Goal: Task Accomplishment & Management: Manage account settings

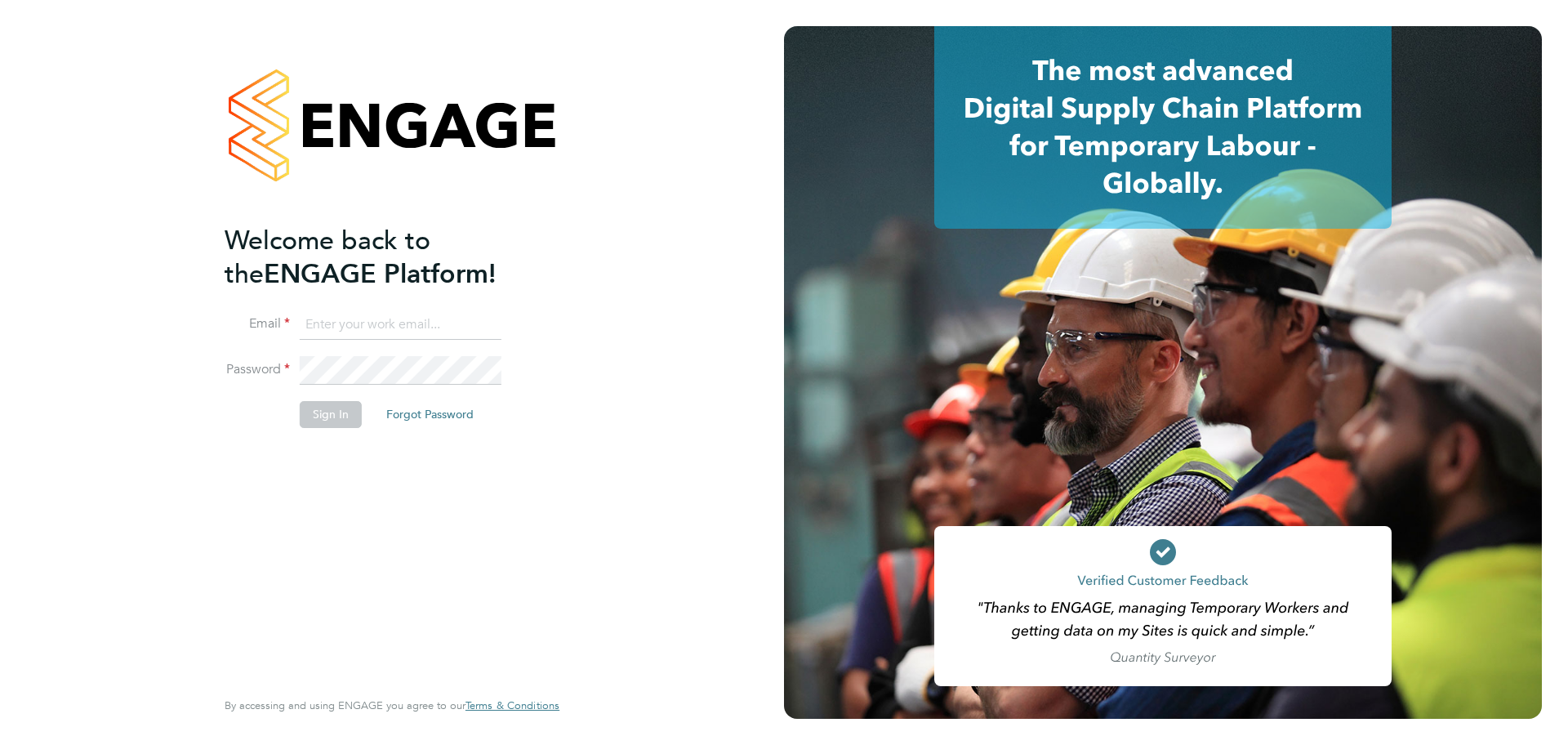
type input "ryan.odonnell@madigangill.co.uk"
click at [342, 409] on button "Sign In" at bounding box center [331, 414] width 62 height 26
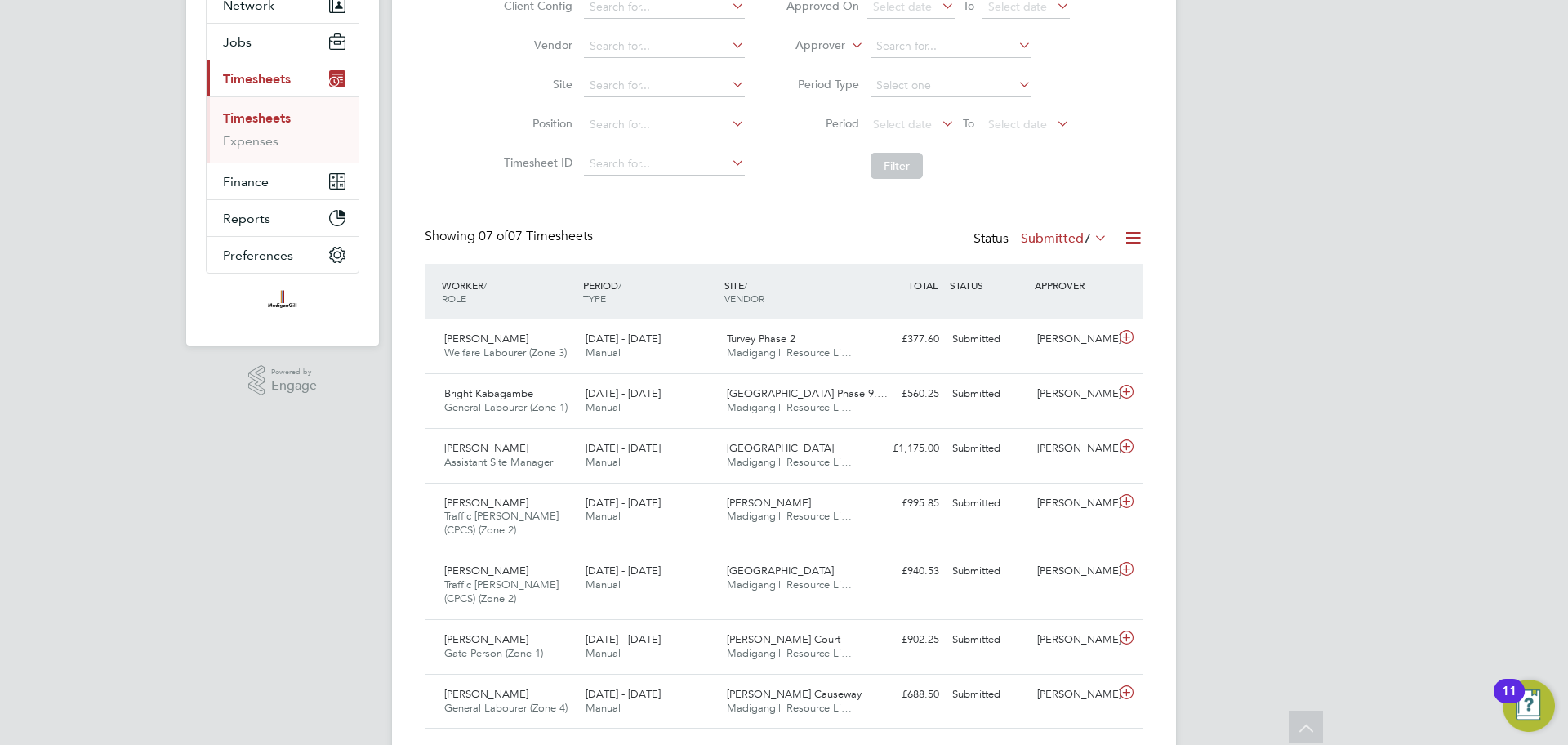
scroll to position [180, 0]
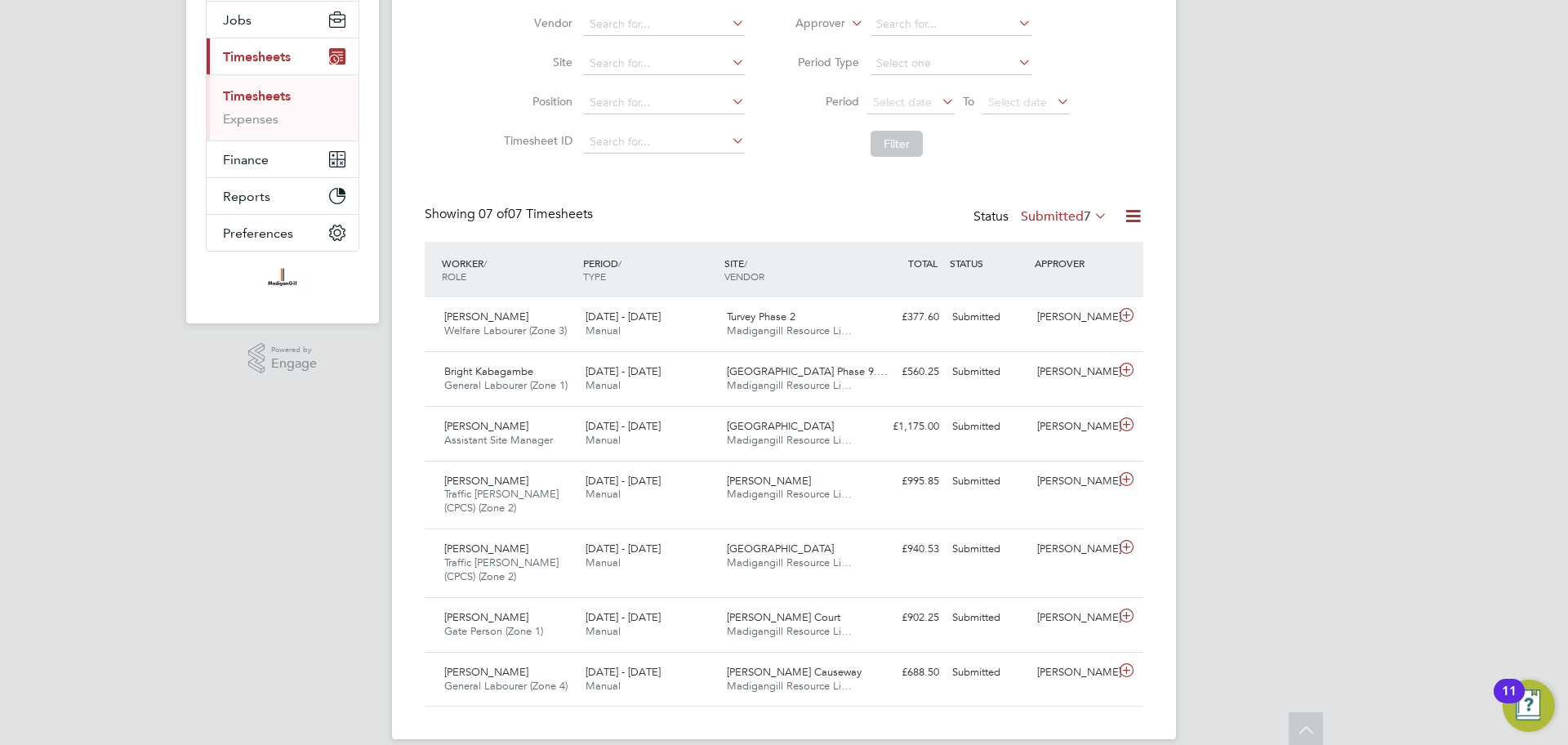
scroll to position [214, 0]
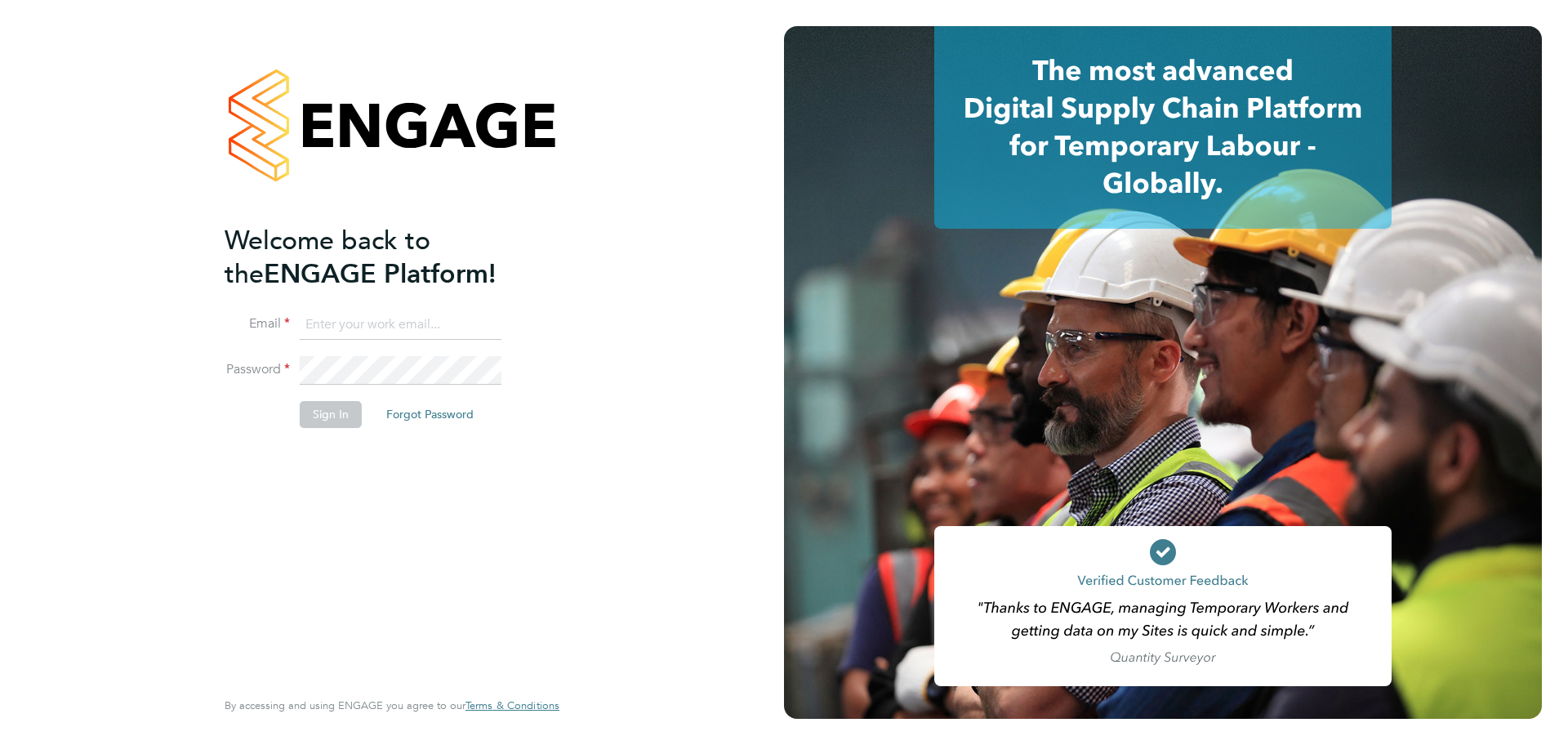
type input "[PERSON_NAME][EMAIL_ADDRESS][PERSON_NAME][DOMAIN_NAME]"
click at [338, 418] on button "Sign In" at bounding box center [331, 414] width 62 height 26
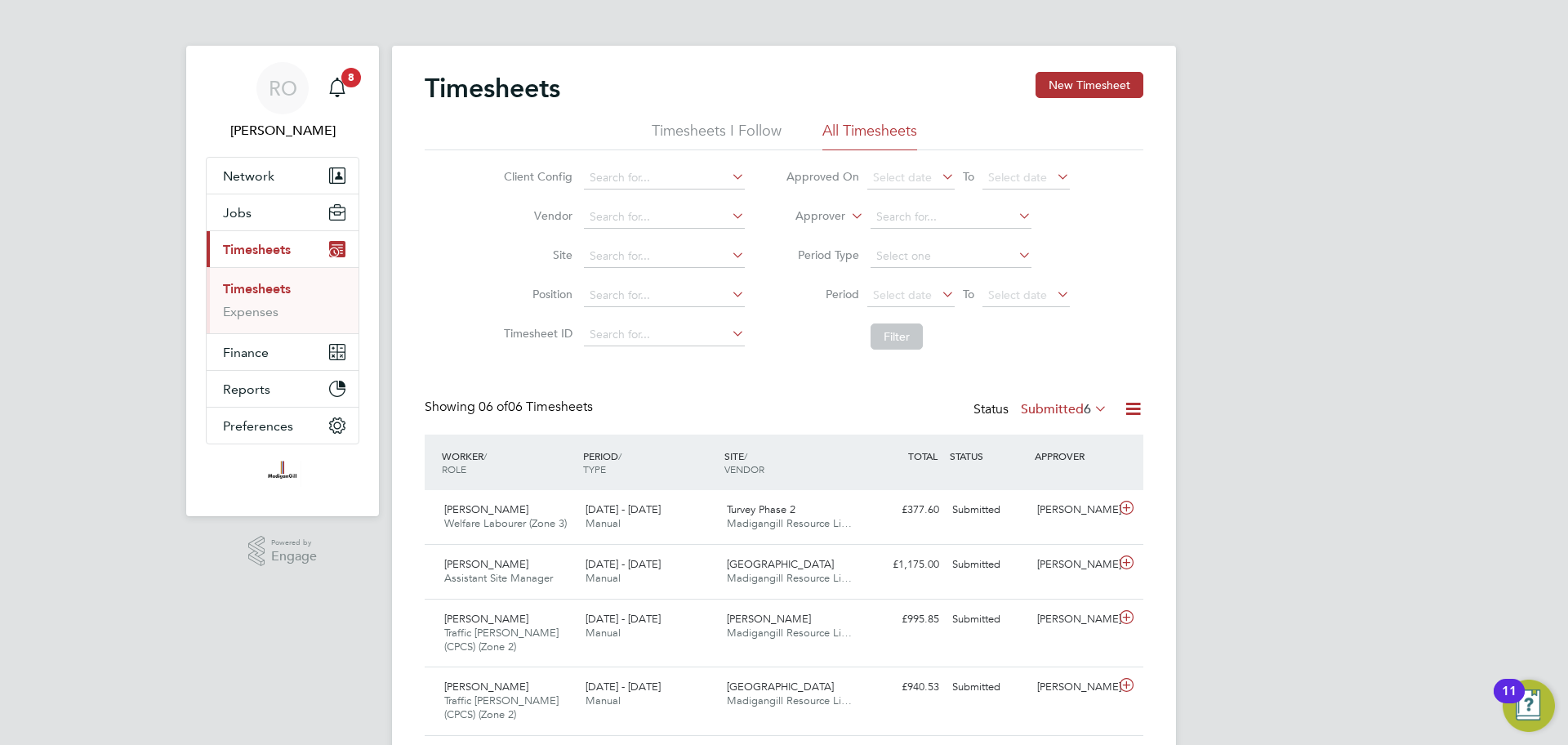
click at [1091, 410] on icon at bounding box center [1091, 409] width 0 height 23
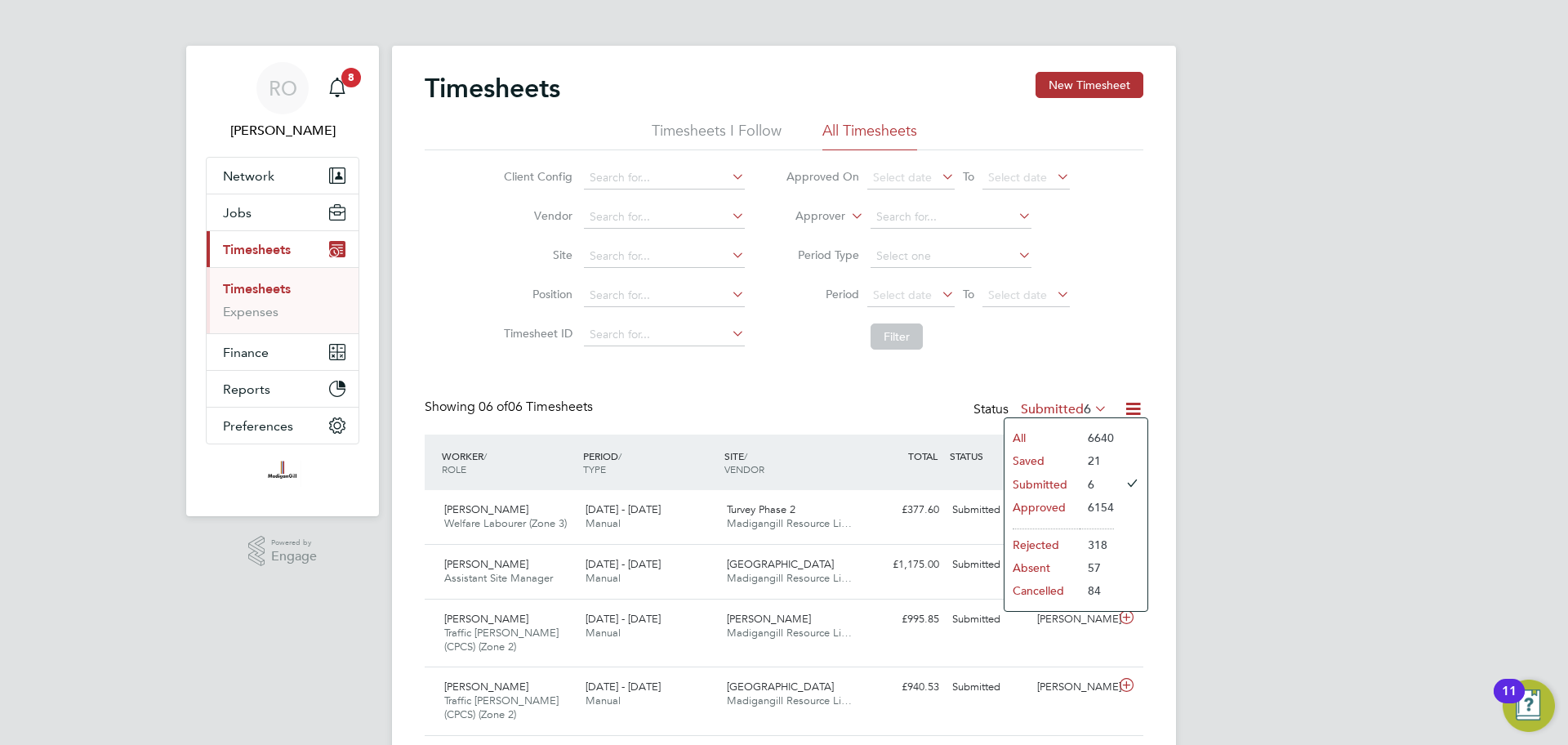
click at [1040, 505] on li "Approved" at bounding box center [1042, 508] width 75 height 23
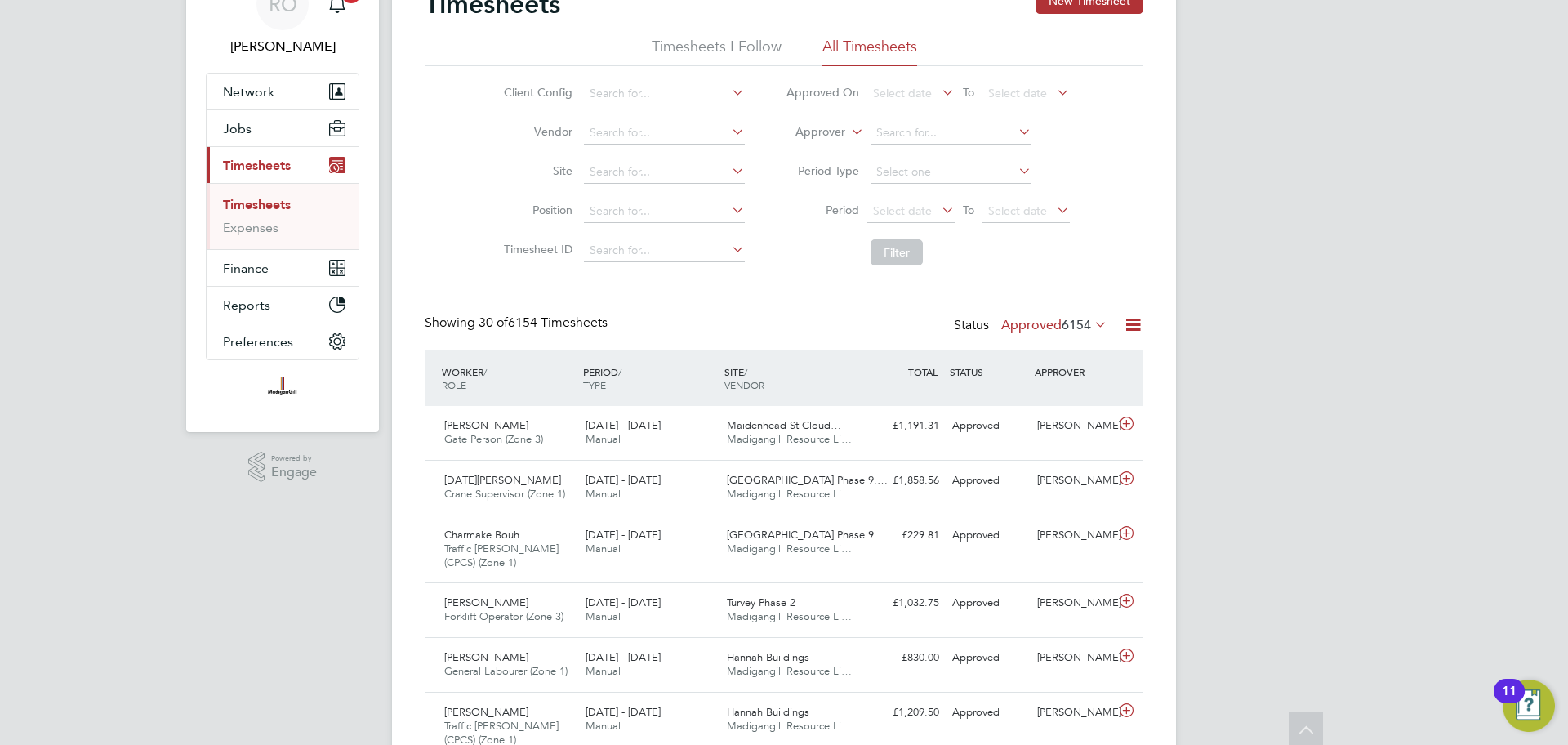
scroll to position [88, 0]
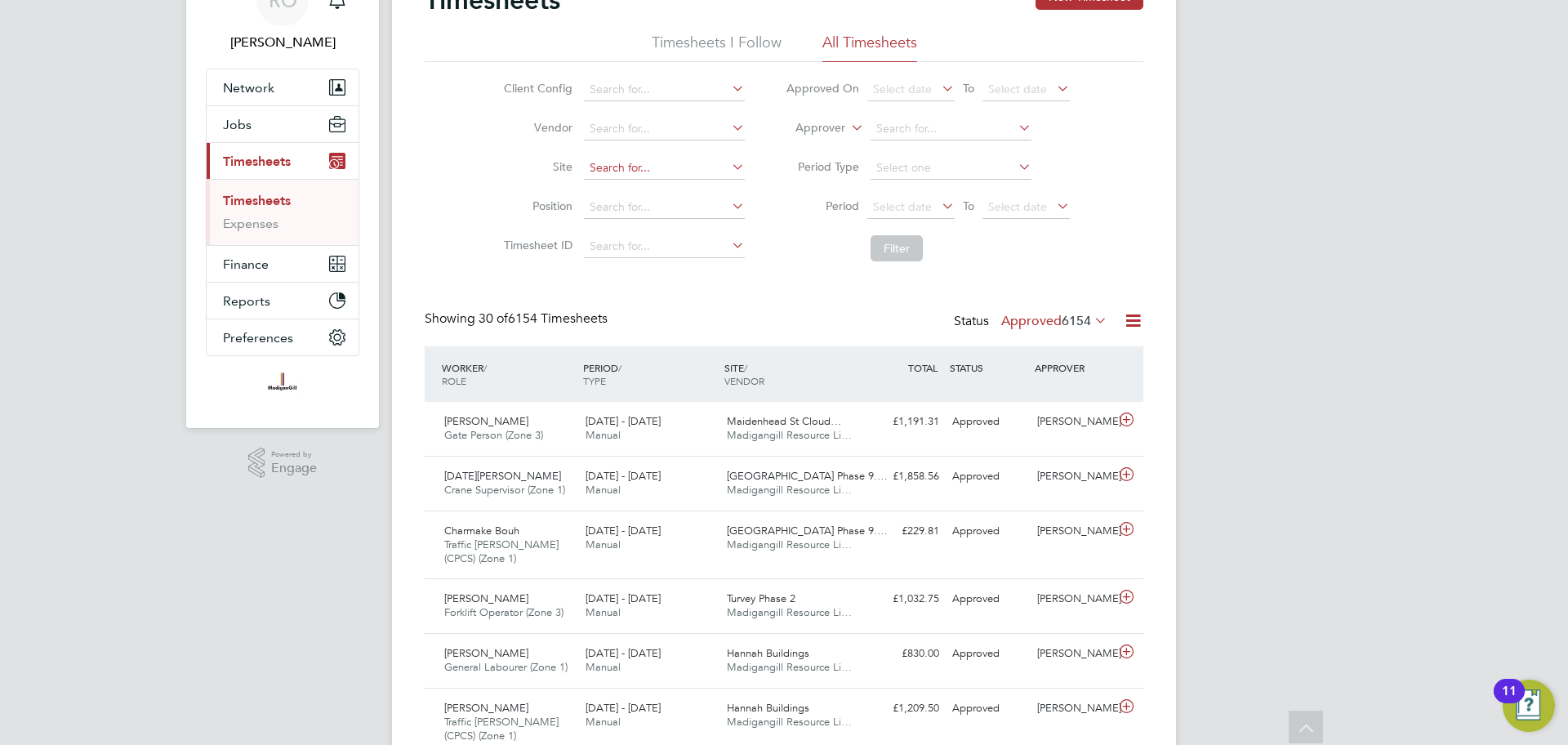
click at [647, 172] on input at bounding box center [665, 169] width 161 height 23
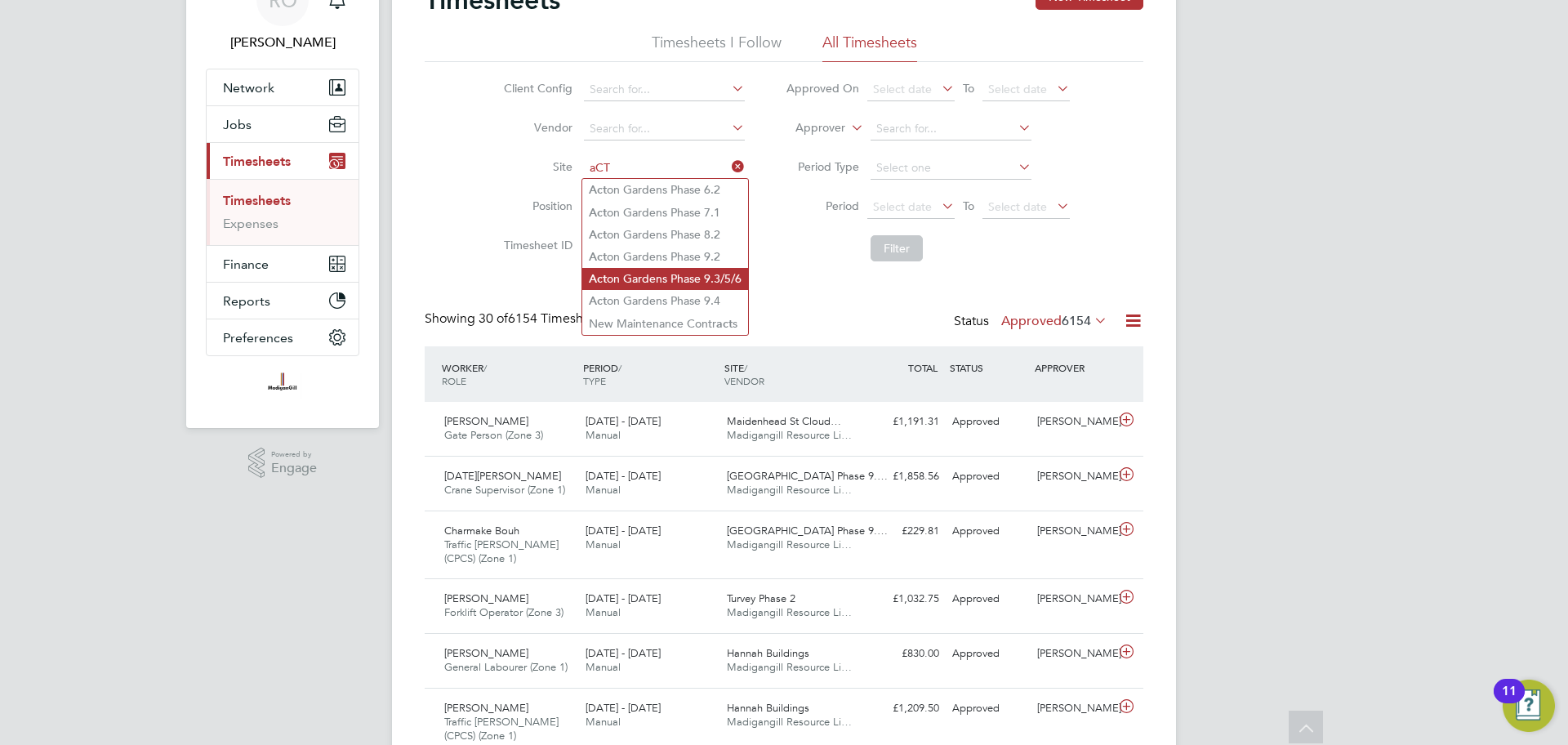
click at [661, 278] on li "Act on Gardens Phase 9.3/5/6" at bounding box center [666, 279] width 166 height 22
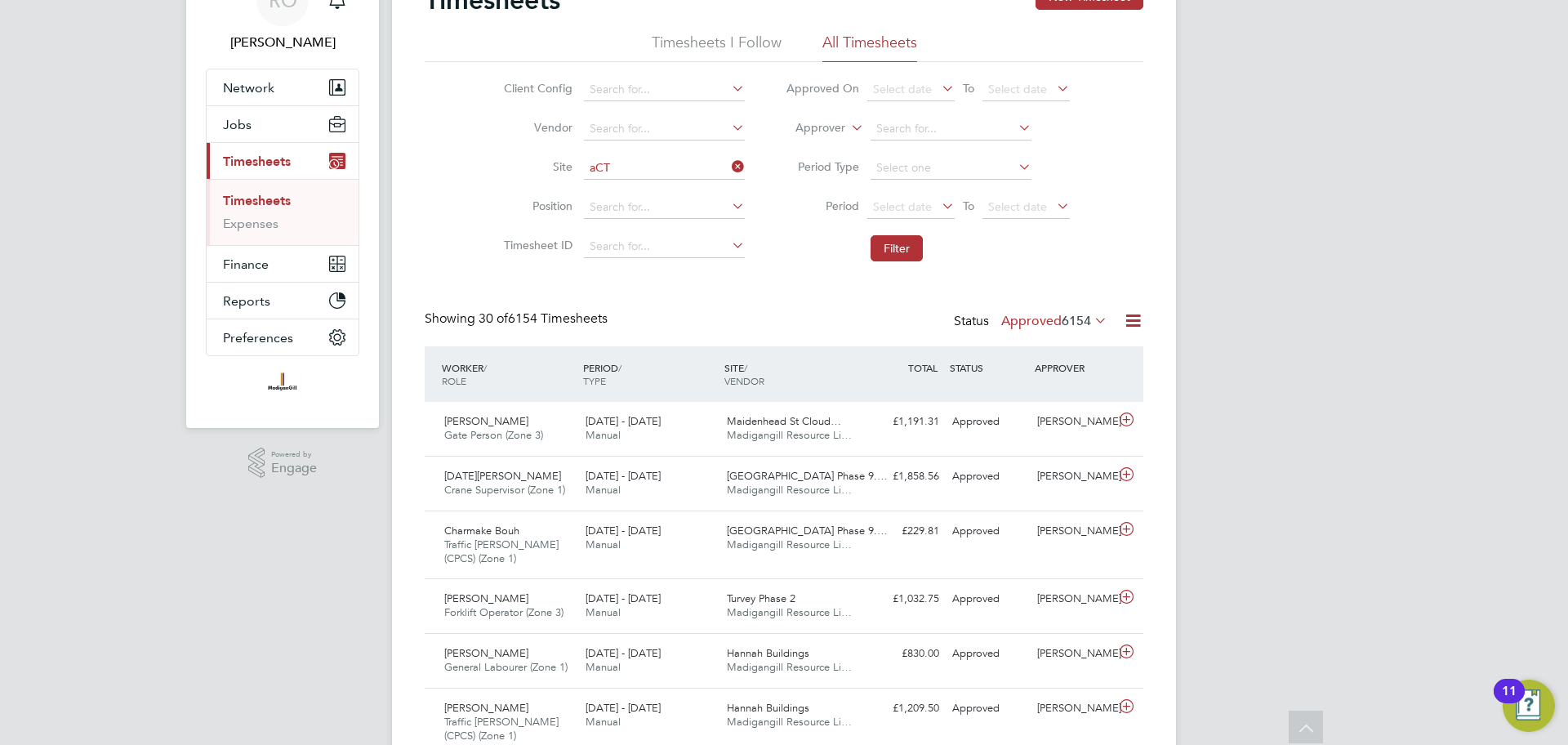
type input "[GEOGRAPHIC_DATA] Phase 9.3/5/6"
click at [895, 241] on button "Filter" at bounding box center [897, 248] width 52 height 26
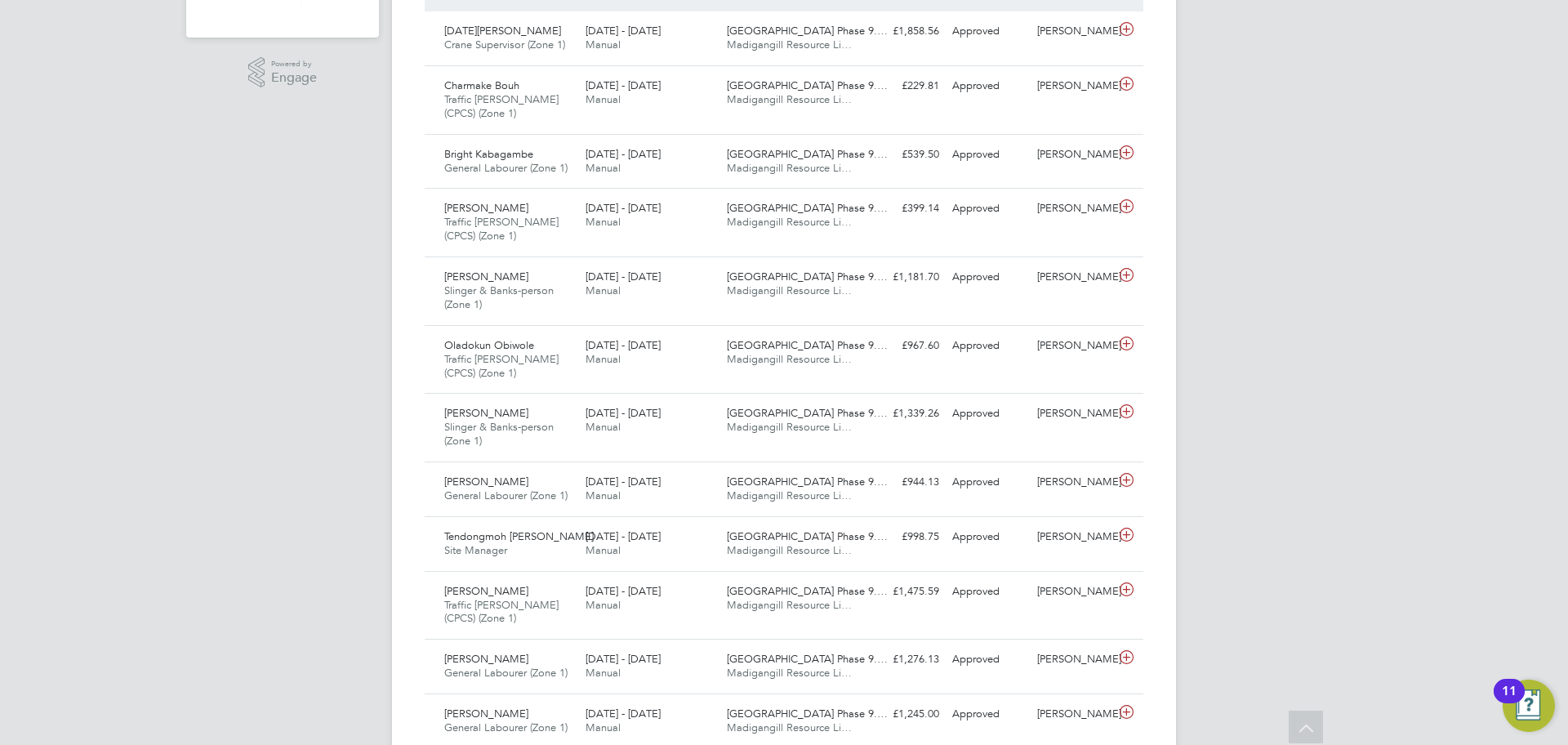
scroll to position [0, 0]
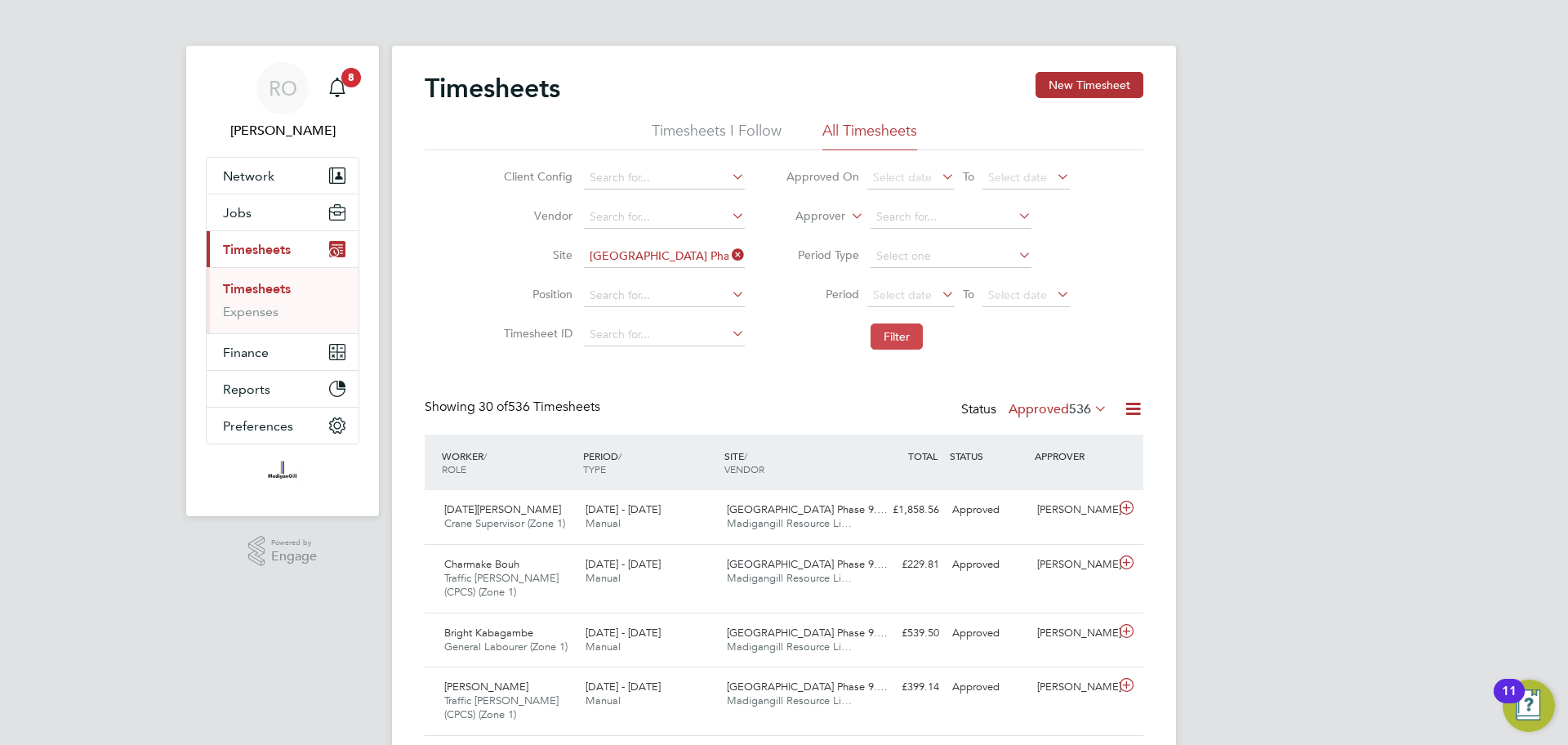
click at [902, 330] on button "Filter" at bounding box center [897, 336] width 52 height 26
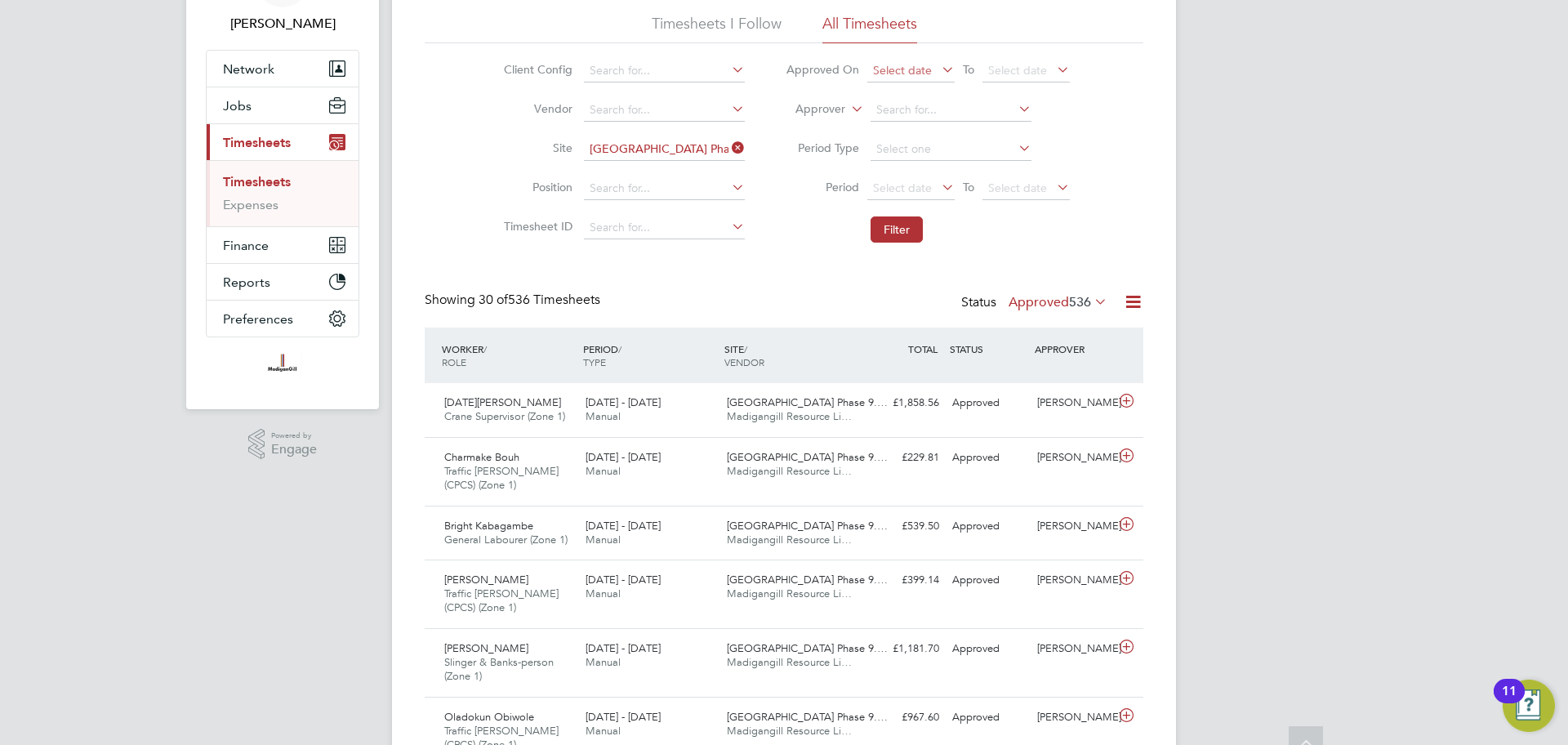
scroll to position [110, 0]
click at [1046, 303] on label "Approved 536" at bounding box center [1058, 300] width 99 height 17
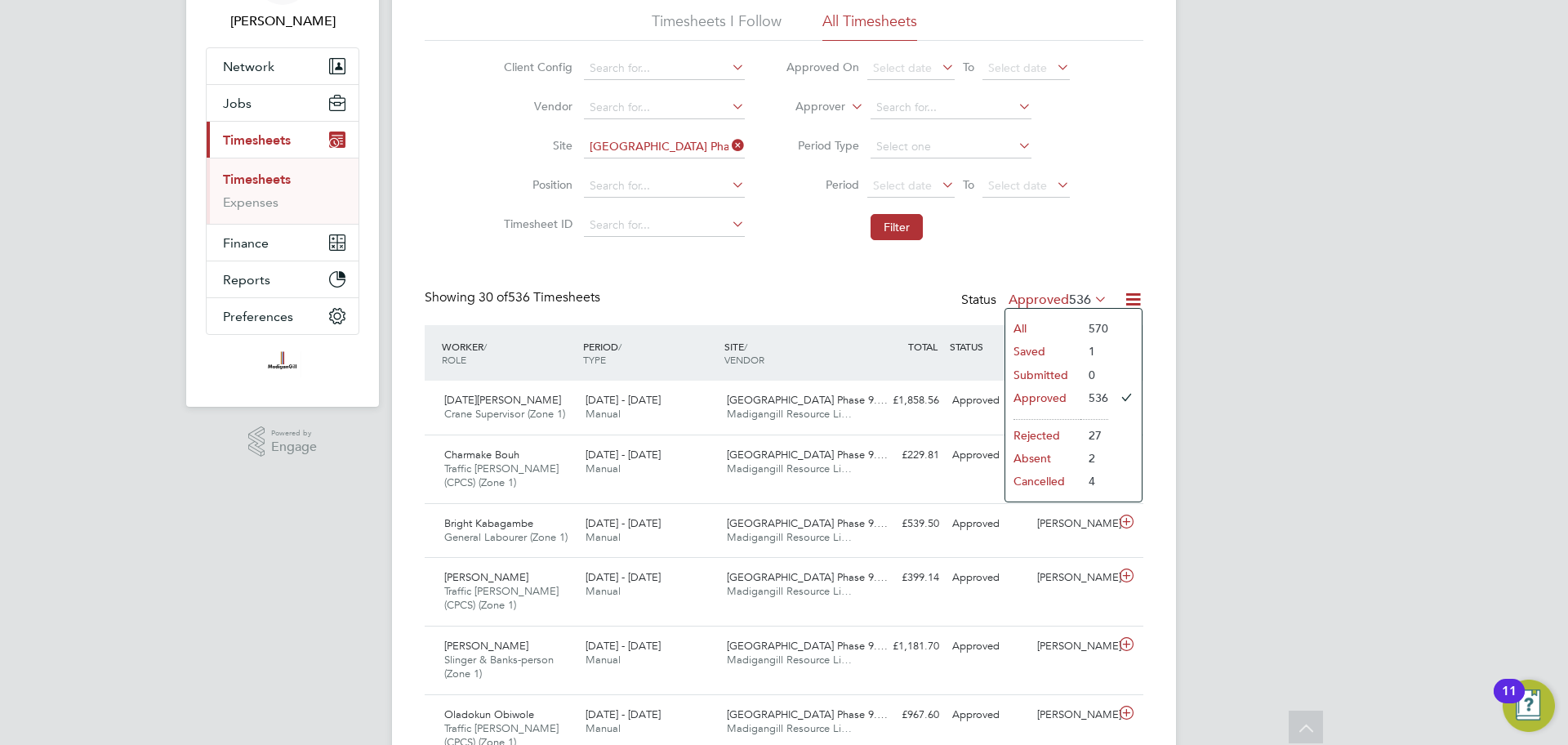
click at [1051, 381] on li "Submitted" at bounding box center [1043, 375] width 75 height 23
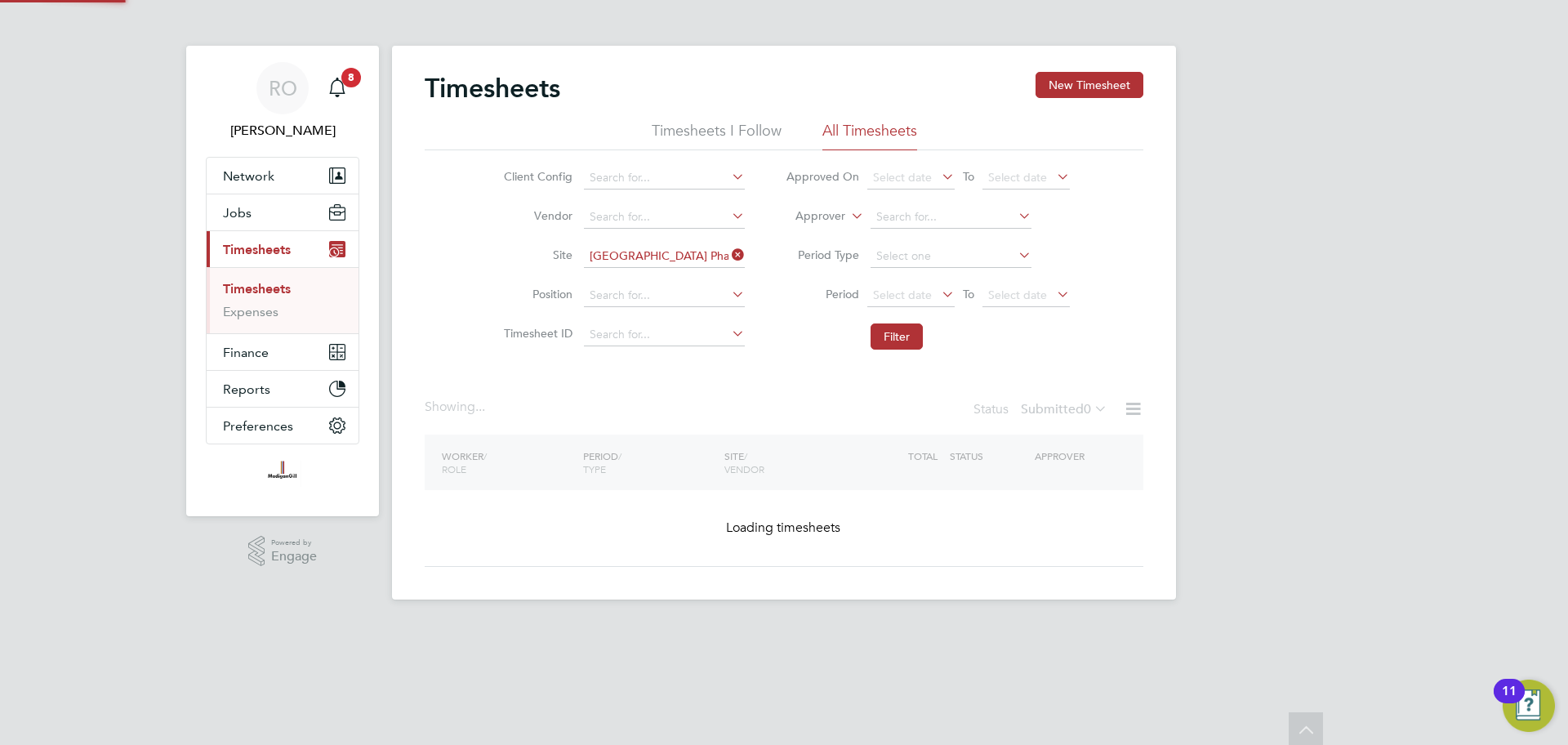
scroll to position [0, 0]
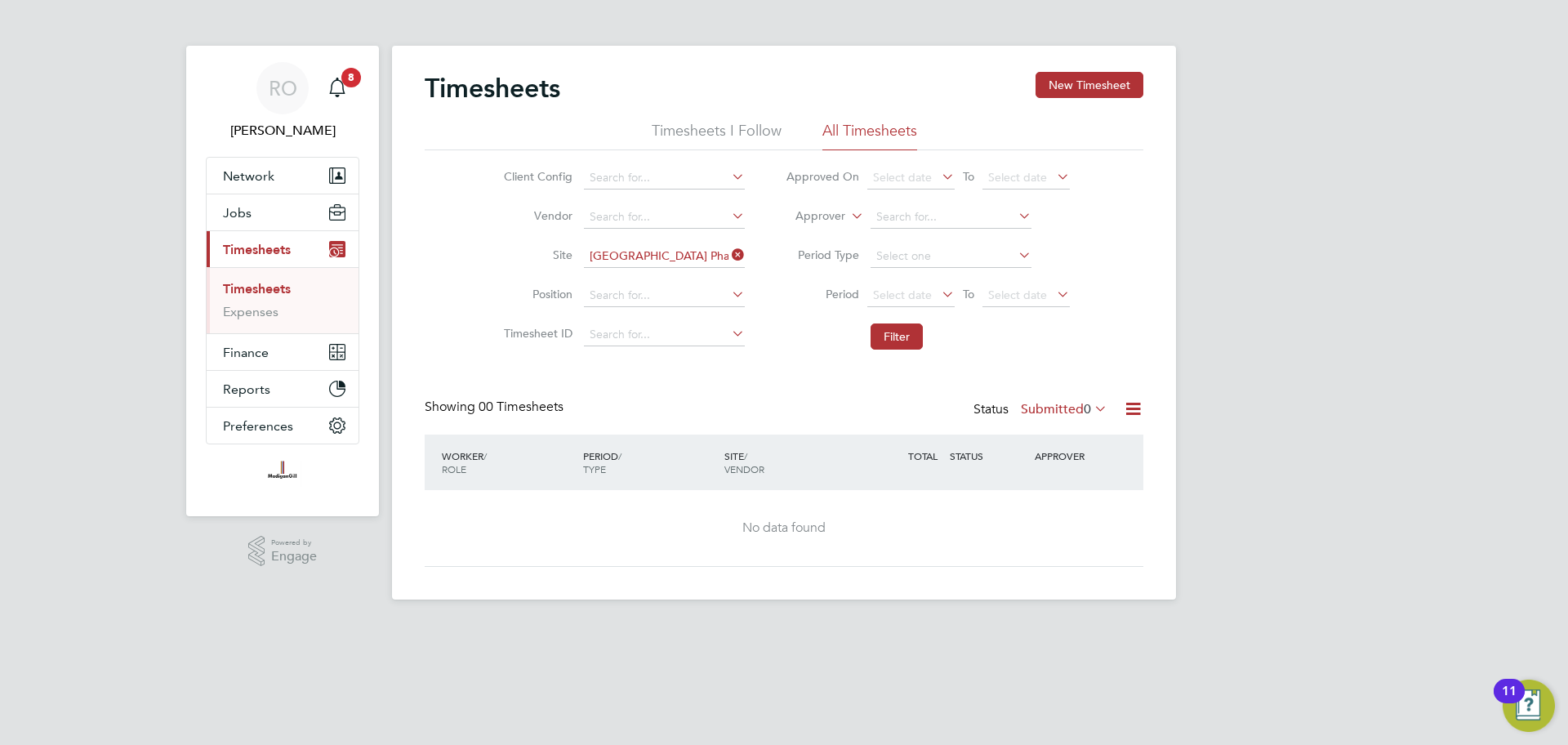
click at [729, 254] on icon at bounding box center [729, 255] width 0 height 23
click at [897, 340] on button "Filter" at bounding box center [897, 336] width 52 height 26
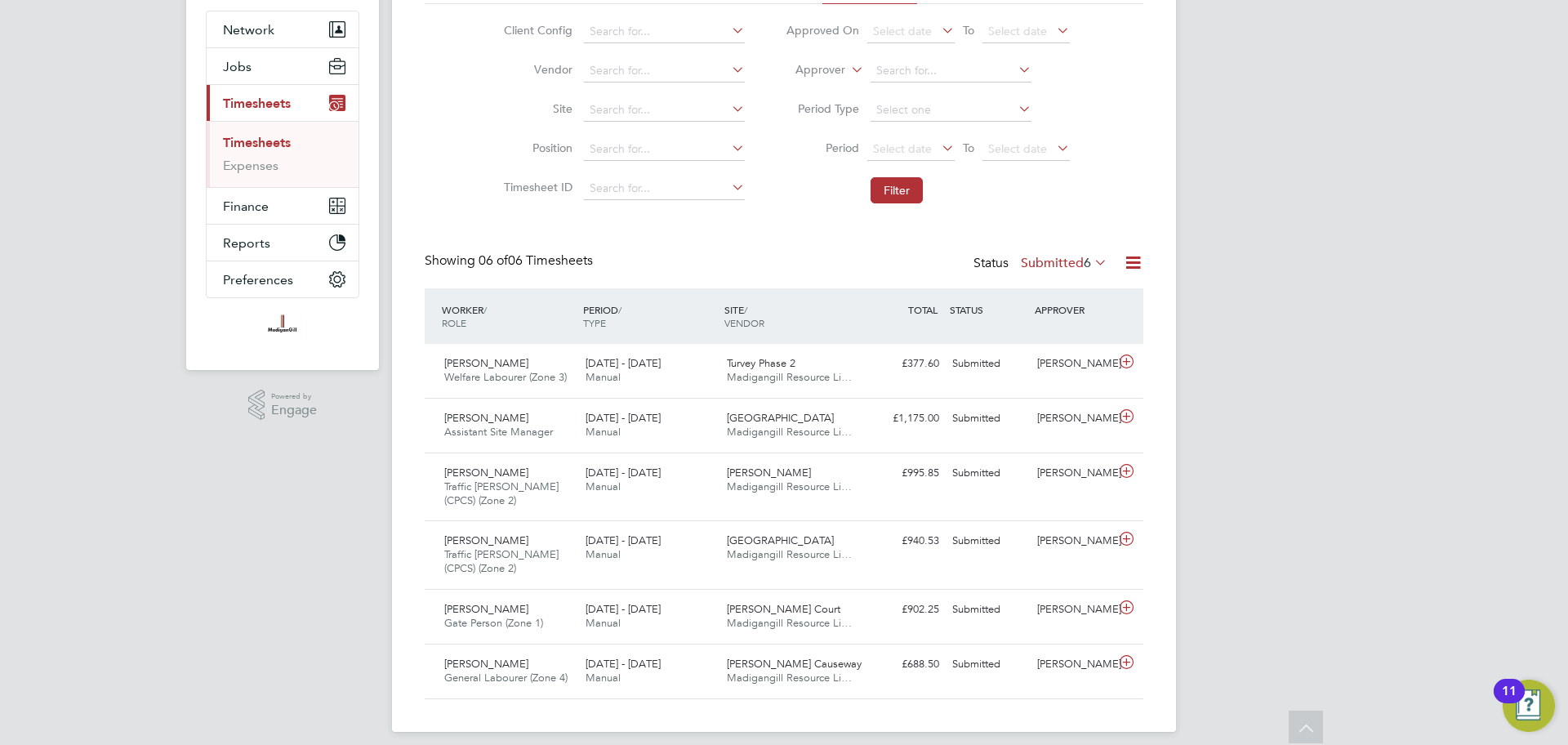
scroll to position [160, 0]
